Goal: Task Accomplishment & Management: Complete application form

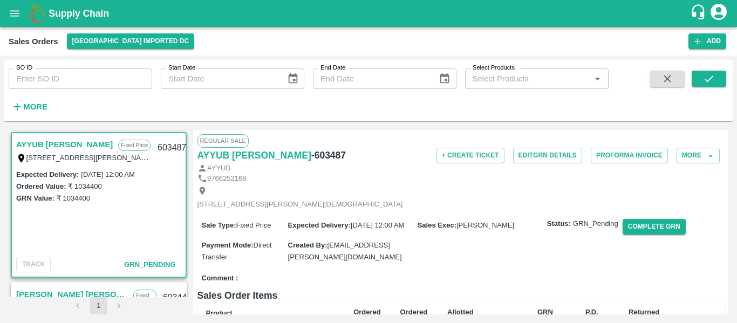
scroll to position [1619, 0]
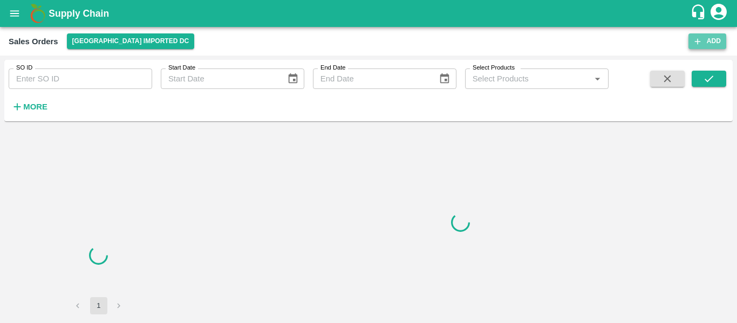
click at [711, 45] on button "Add" at bounding box center [708, 41] width 38 height 16
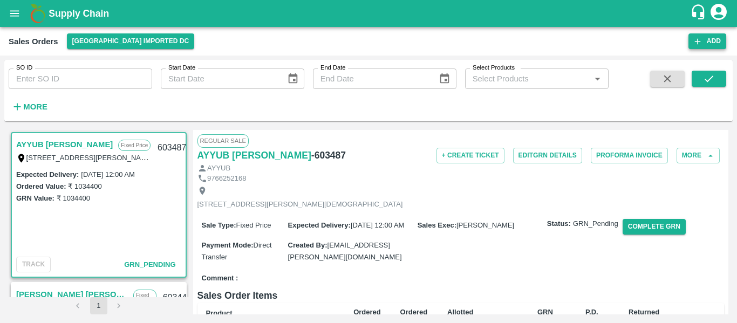
click at [711, 40] on button "Add" at bounding box center [708, 41] width 38 height 16
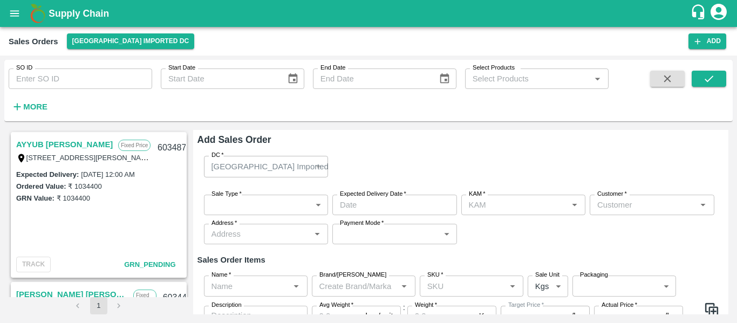
type input "[PERSON_NAME]"
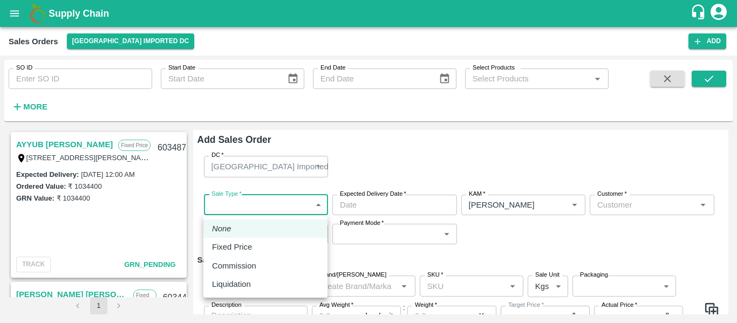
click at [249, 207] on body "Supply Chain Sales Orders [GEOGRAPHIC_DATA] Imported DC Add SO ID SO ID Start D…" at bounding box center [368, 161] width 737 height 323
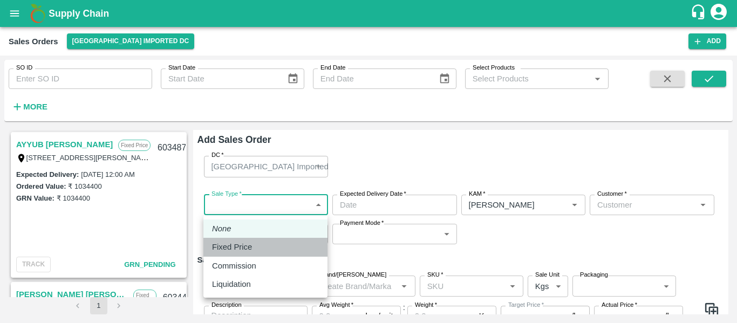
click at [244, 243] on p "Fixed Price" at bounding box center [232, 247] width 40 height 12
type input "1"
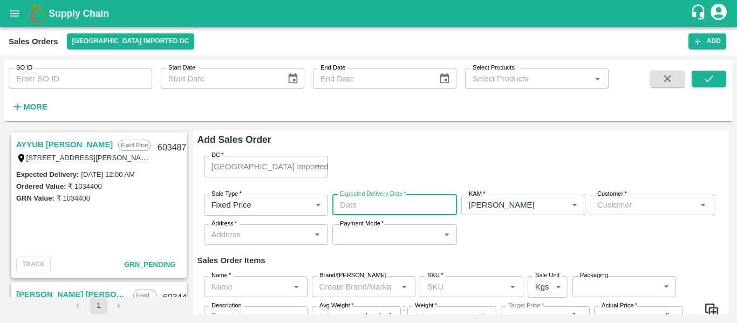
type input "DD/MM/YYYY hh:mm aa"
click at [389, 210] on input "DD/MM/YYYY hh:mm aa" at bounding box center [391, 205] width 117 height 21
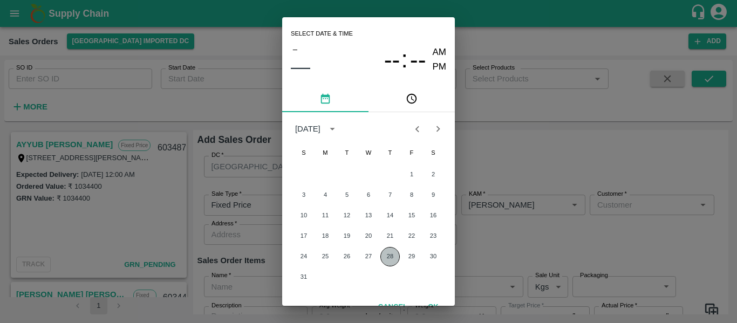
click at [389, 253] on button "28" at bounding box center [390, 256] width 19 height 19
type input "[DATE] 12:00 AM"
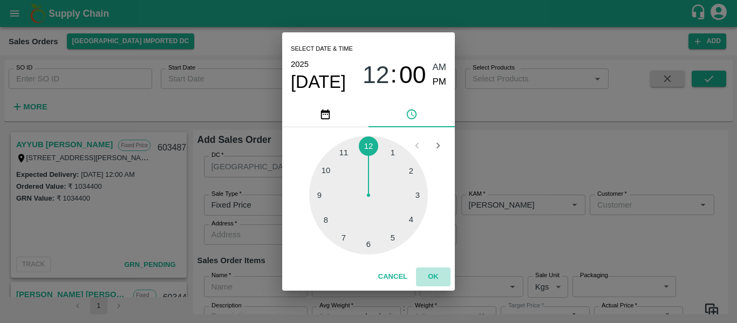
click at [431, 269] on button "OK" at bounding box center [433, 277] width 35 height 19
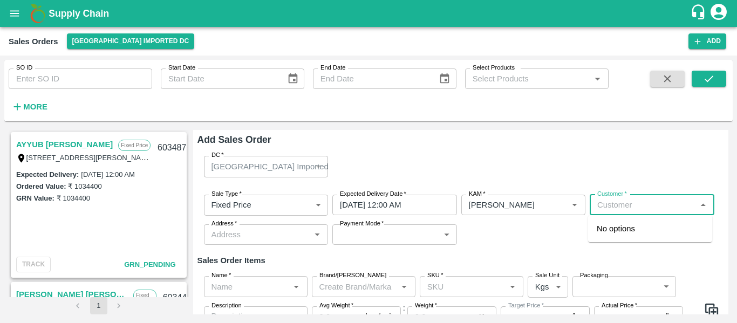
click at [610, 207] on input "Customer   *" at bounding box center [643, 205] width 100 height 14
click at [621, 226] on p "Big Baag Agro Pvt Ltd" at bounding box center [636, 229] width 78 height 12
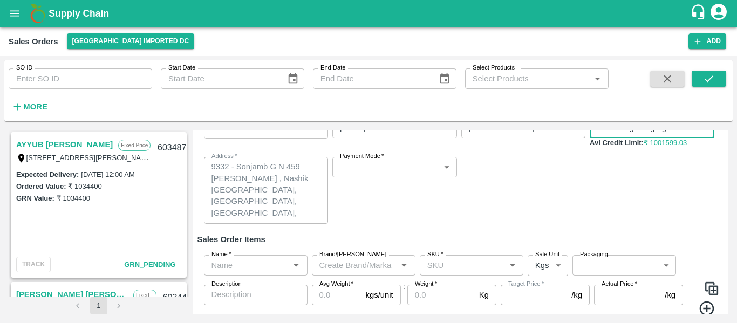
scroll to position [80, 0]
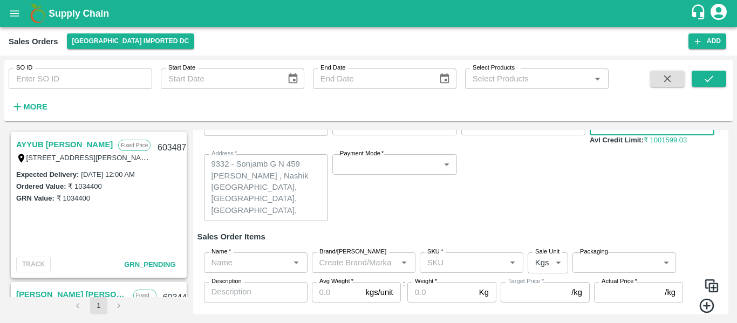
type input "10962-Big Baag Agro Pvt Ltd"
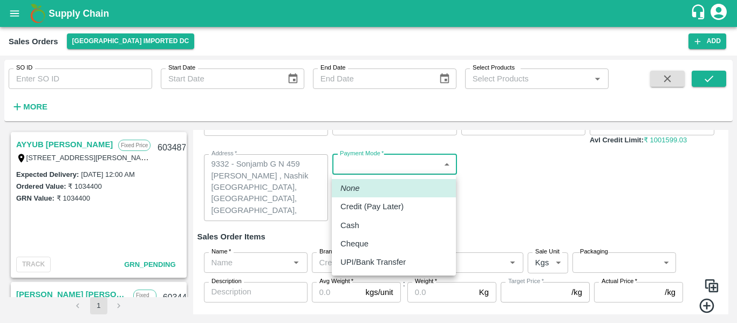
click at [377, 164] on body "Supply Chain Sales Orders [GEOGRAPHIC_DATA] Imported DC Add SO ID SO ID Start D…" at bounding box center [368, 161] width 737 height 323
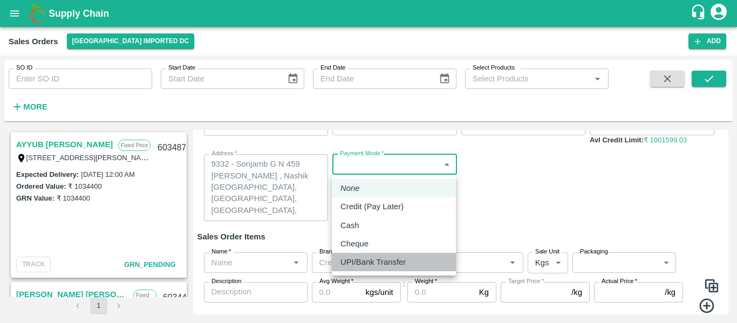
click at [378, 261] on p "UPI/Bank Transfer" at bounding box center [373, 262] width 65 height 12
type input "Direct Transfer"
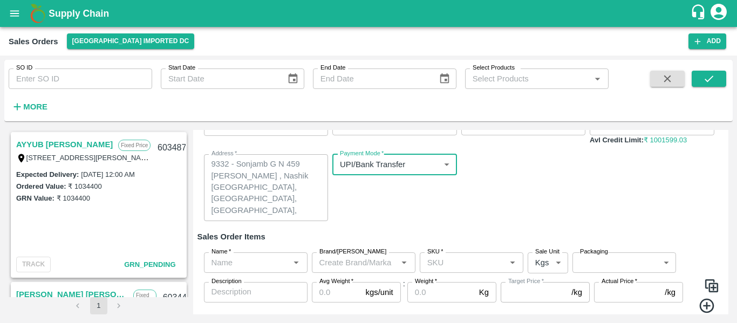
scroll to position [114, 0]
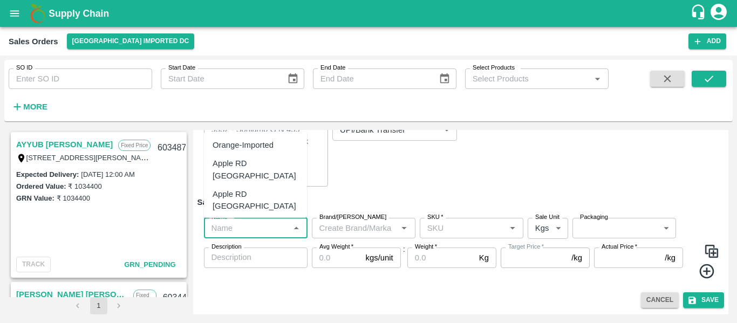
click at [241, 233] on input "Name   *" at bounding box center [246, 228] width 79 height 14
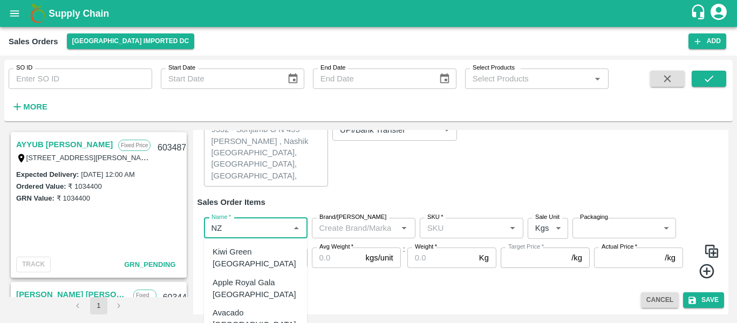
type input "N"
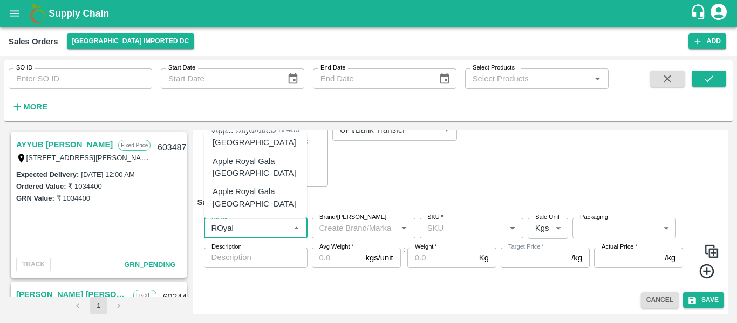
scroll to position [65, 0]
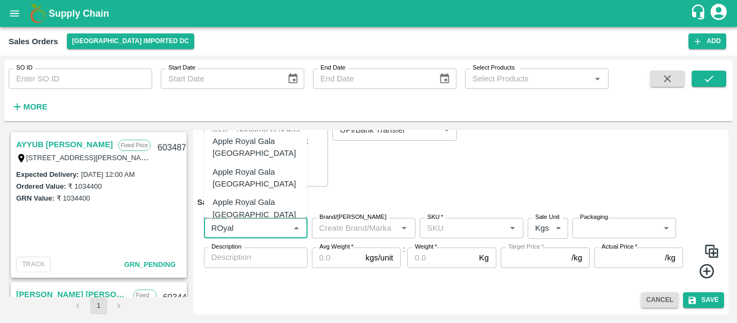
click at [253, 166] on div "Apple Royal Gala [GEOGRAPHIC_DATA]" at bounding box center [256, 178] width 86 height 24
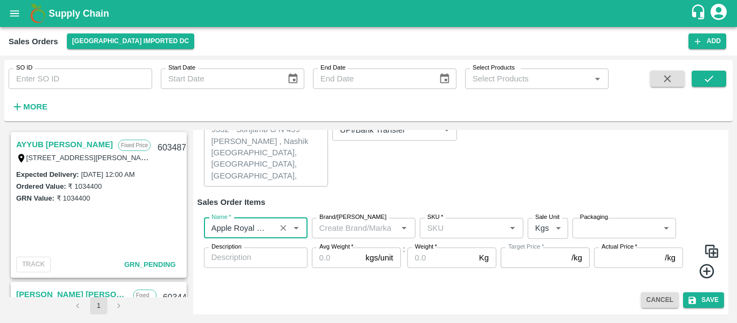
type input "Apple Royal Gala [GEOGRAPHIC_DATA]"
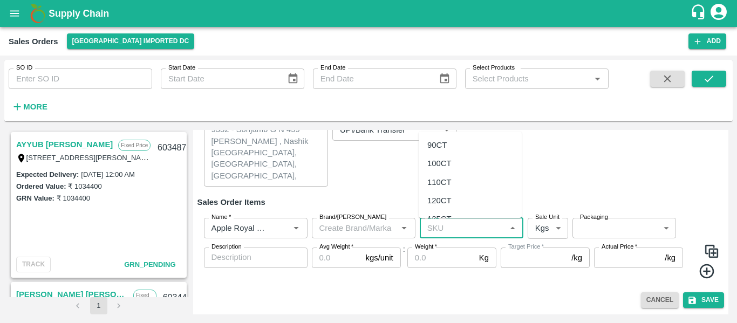
click at [435, 227] on input "SKU   *" at bounding box center [462, 228] width 79 height 14
click at [446, 245] on div "100CT" at bounding box center [470, 252] width 103 height 18
type input "100CT"
type input "NA"
type input "100CT"
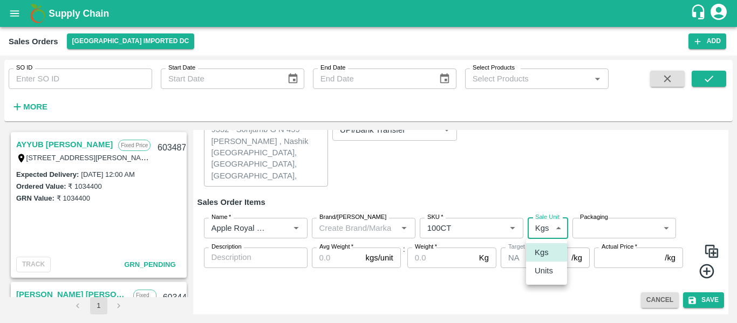
click at [538, 229] on body "Supply Chain Sales Orders [GEOGRAPHIC_DATA] Imported DC Add SO ID SO ID Start D…" at bounding box center [368, 161] width 737 height 323
click at [548, 267] on p "Units" at bounding box center [544, 271] width 18 height 12
type input "2"
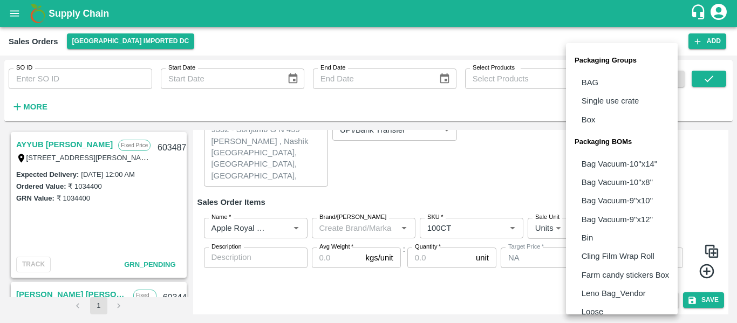
click at [586, 222] on body "Supply Chain Sales Orders [GEOGRAPHIC_DATA] Imported DC Add SO ID SO ID Start D…" at bounding box center [368, 161] width 737 height 323
click at [595, 116] on p "Box" at bounding box center [589, 120] width 14 height 12
type input "GRP/1"
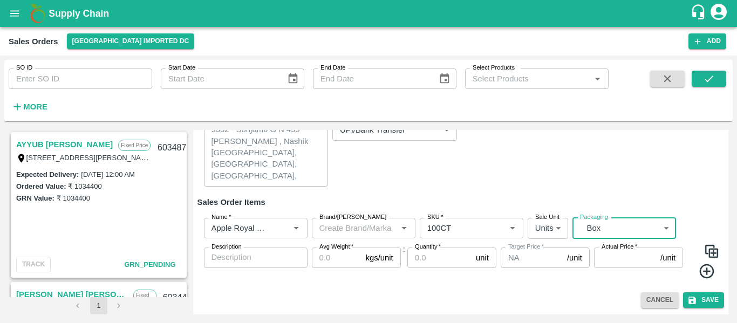
click at [324, 256] on input "Avg Weight   *" at bounding box center [337, 258] width 50 height 21
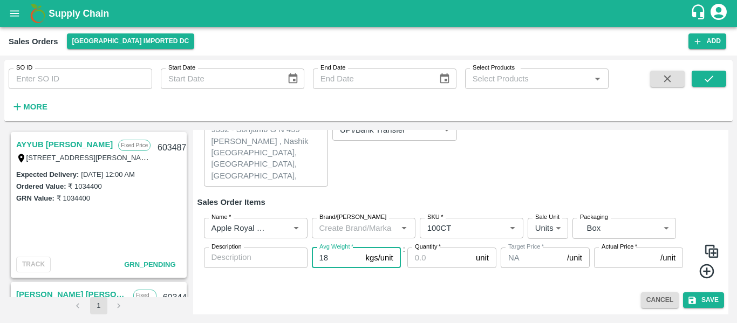
type input "18"
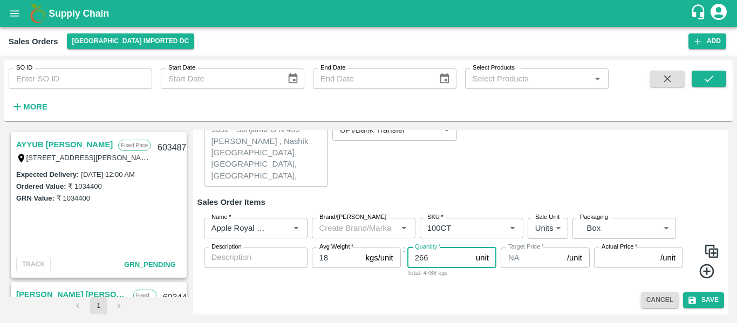
type input "266"
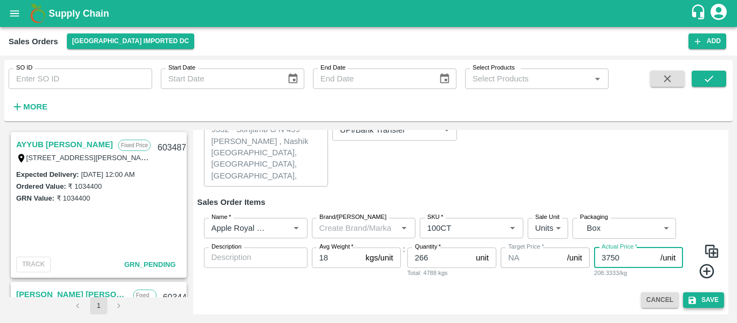
type input "3750"
click at [707, 304] on button "Save" at bounding box center [703, 301] width 41 height 16
